Goal: Navigation & Orientation: Find specific page/section

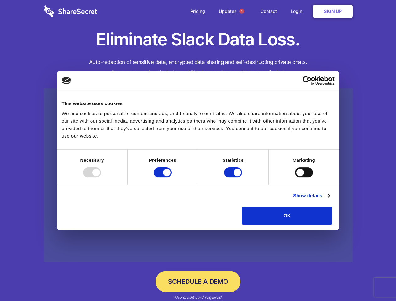
click at [101, 178] on div at bounding box center [92, 173] width 18 height 10
click at [172, 178] on input "Preferences" at bounding box center [163, 173] width 18 height 10
checkbox input "false"
click at [234, 178] on input "Statistics" at bounding box center [233, 173] width 18 height 10
checkbox input "false"
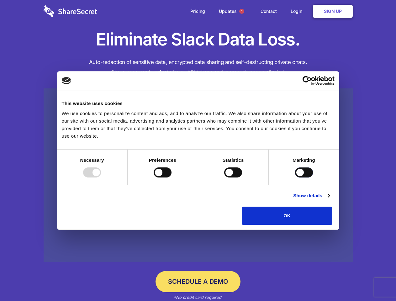
click at [295, 178] on input "Marketing" at bounding box center [304, 173] width 18 height 10
checkbox input "true"
click at [330, 200] on link "Show details" at bounding box center [311, 196] width 36 height 8
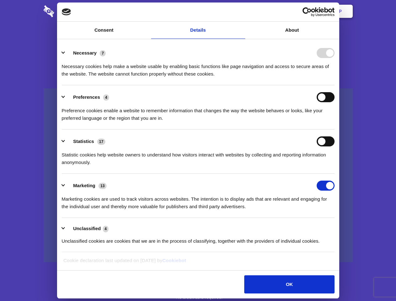
click at [335, 85] on li "Necessary 7 Necessary cookies help make a website usable by enabling basic func…" at bounding box center [198, 63] width 273 height 44
click at [242, 11] on span "1" at bounding box center [241, 11] width 5 height 5
